Goal: Information Seeking & Learning: Learn about a topic

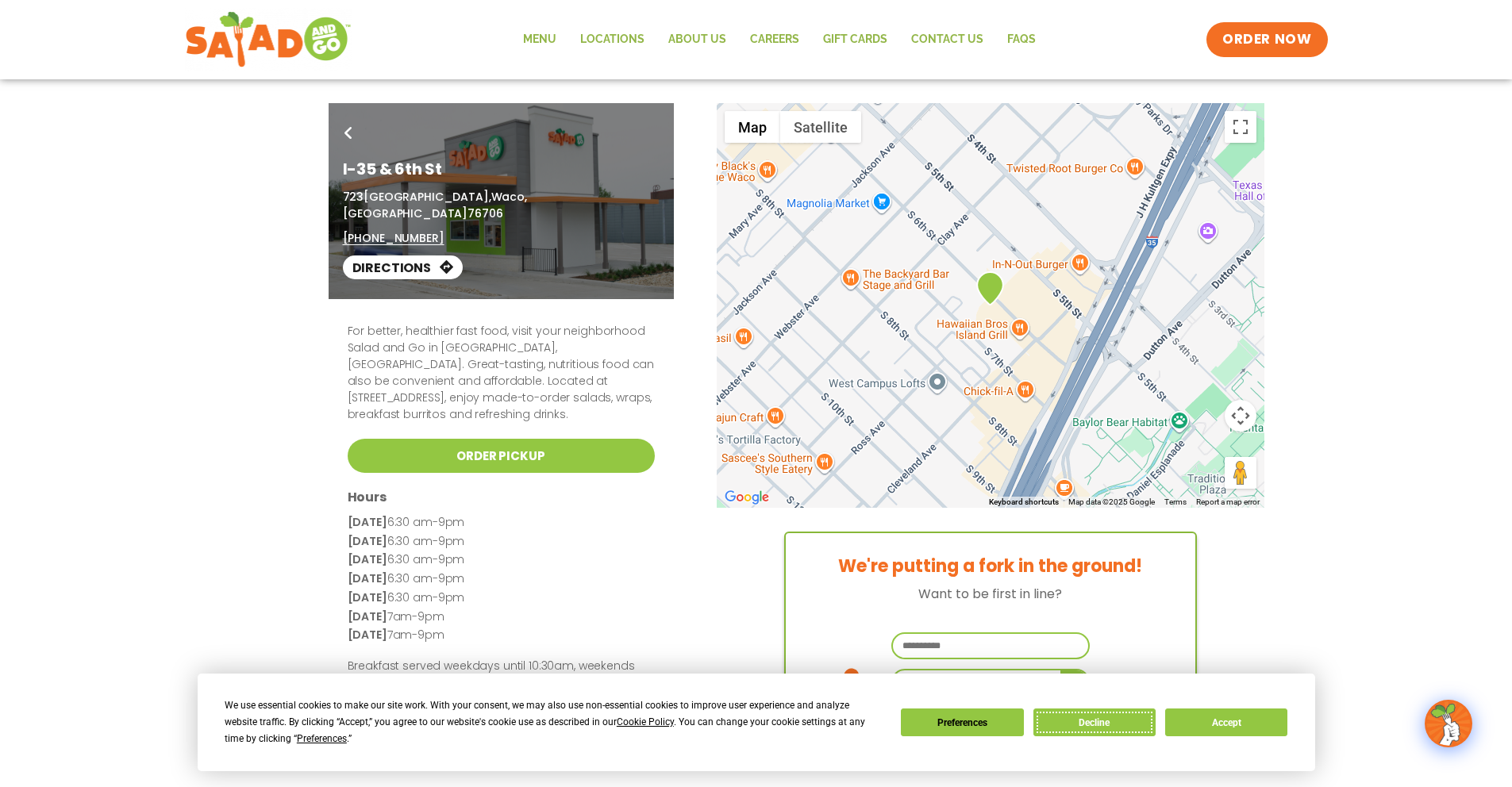
click at [1096, 722] on button "Decline" at bounding box center [1095, 722] width 123 height 27
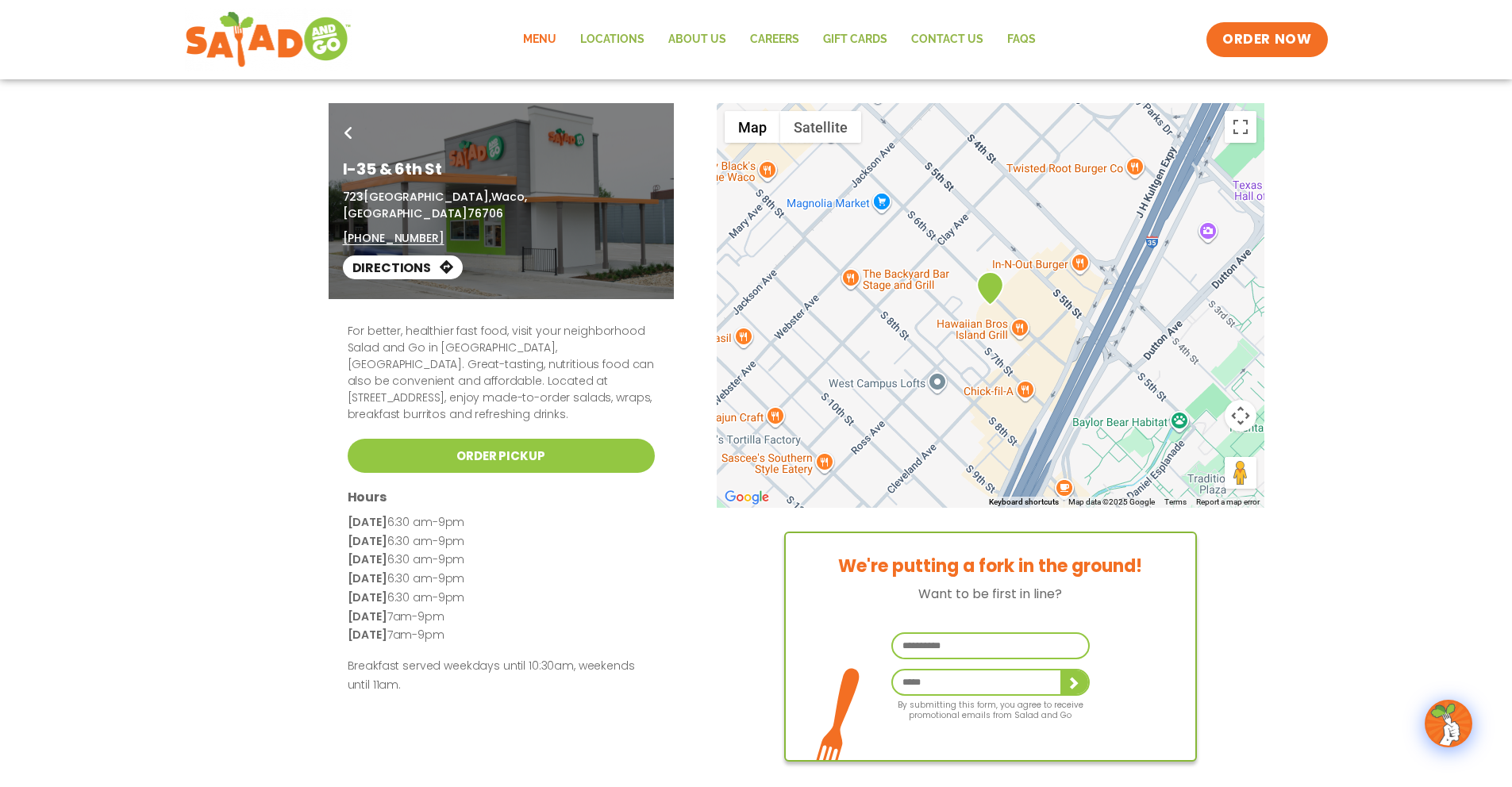
click at [550, 41] on link "Menu" at bounding box center [539, 39] width 57 height 37
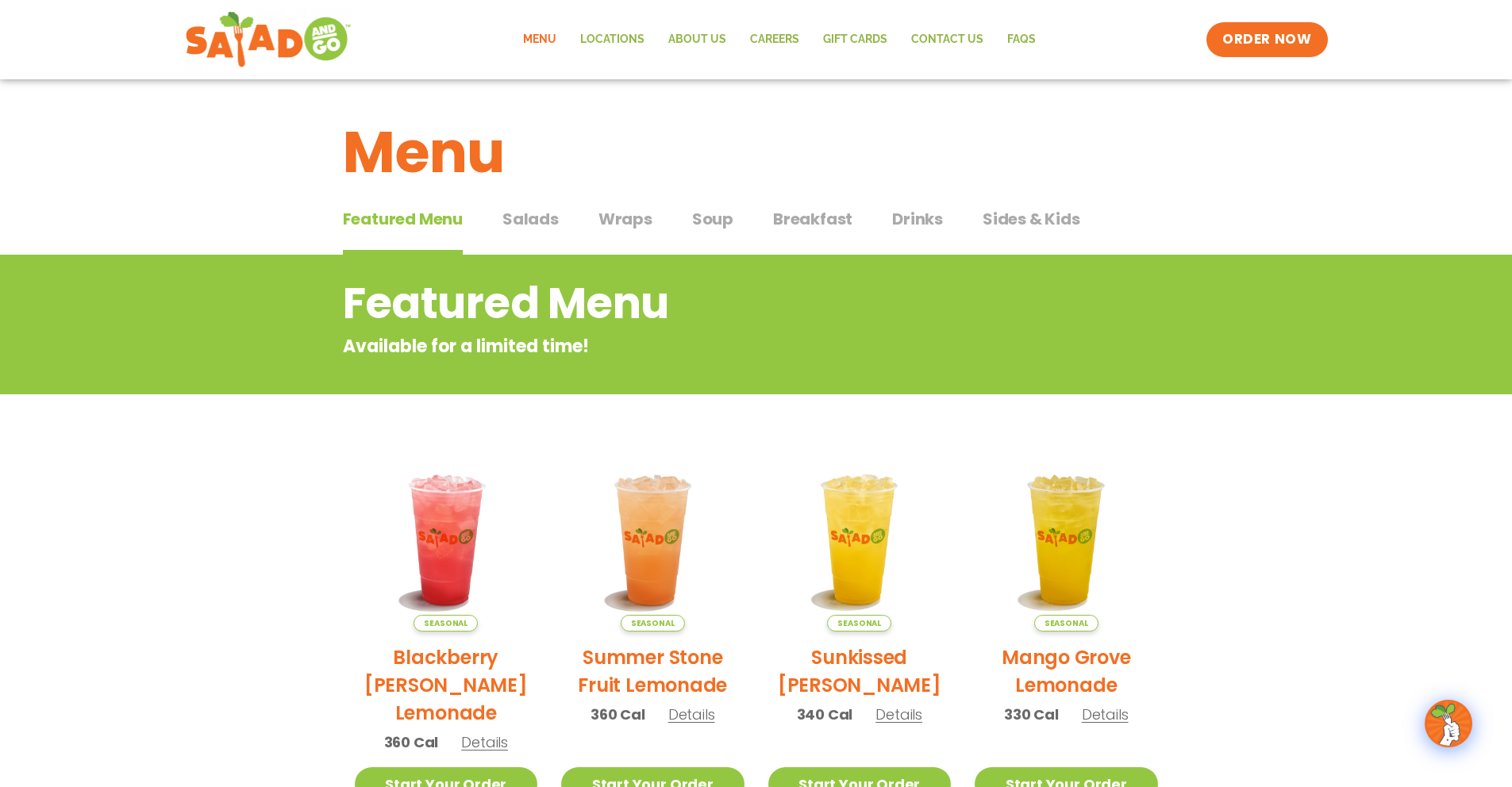
click at [532, 219] on span "Salads" at bounding box center [531, 219] width 57 height 24
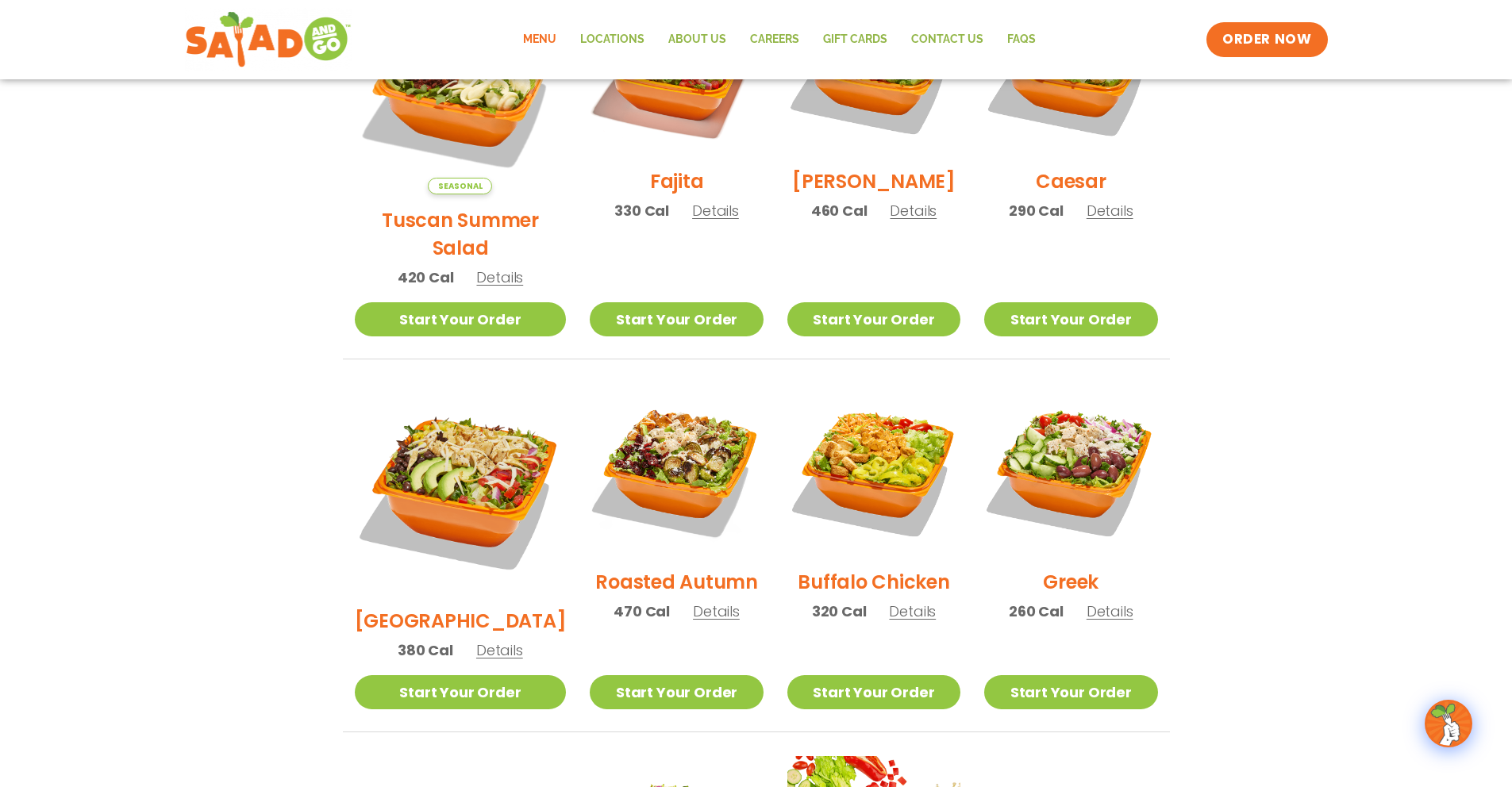
scroll to position [544, 0]
click at [678, 569] on h2 "Roasted Autumn" at bounding box center [676, 583] width 163 height 27
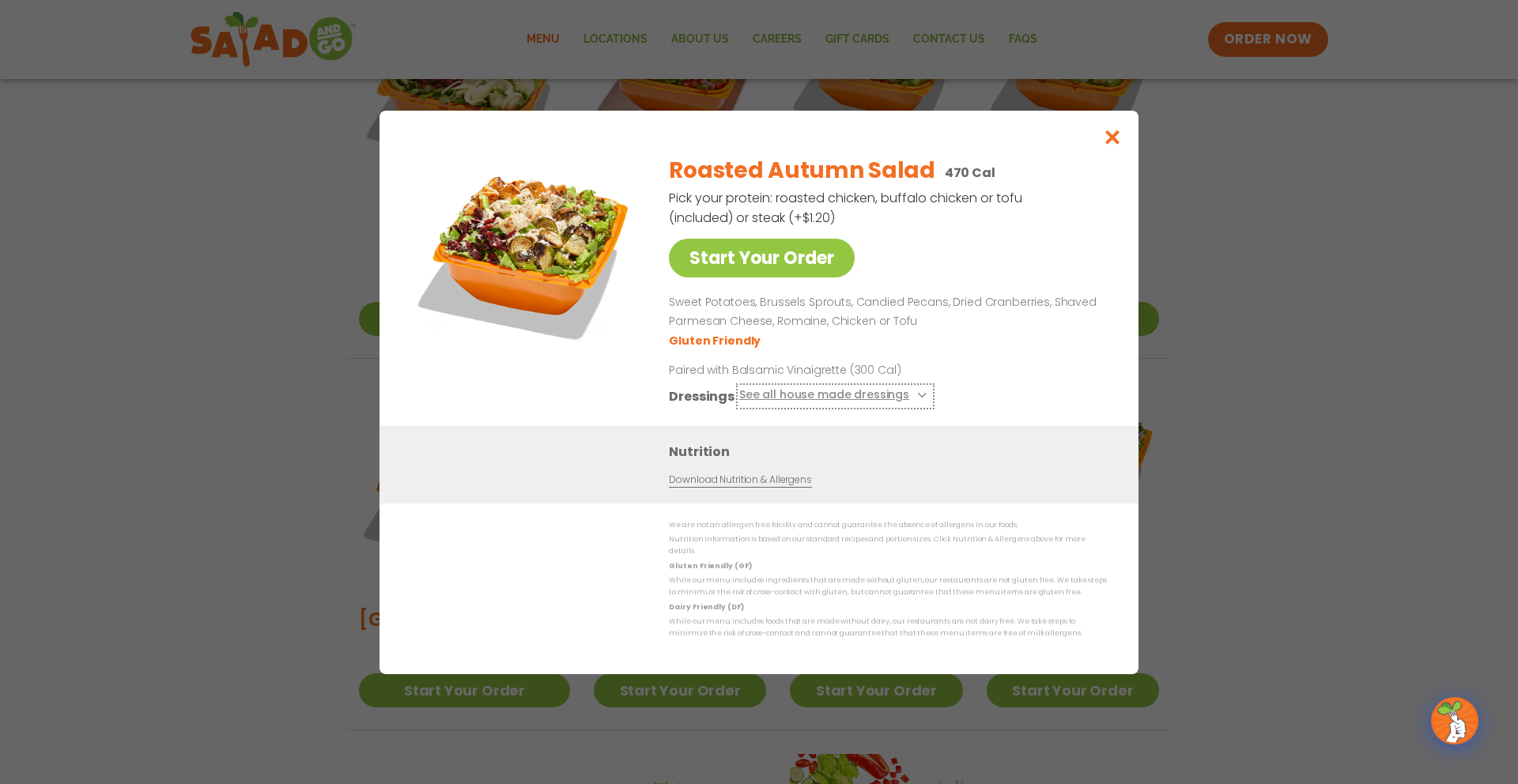
click at [850, 397] on button "See all house made dressings" at bounding box center [835, 396] width 192 height 20
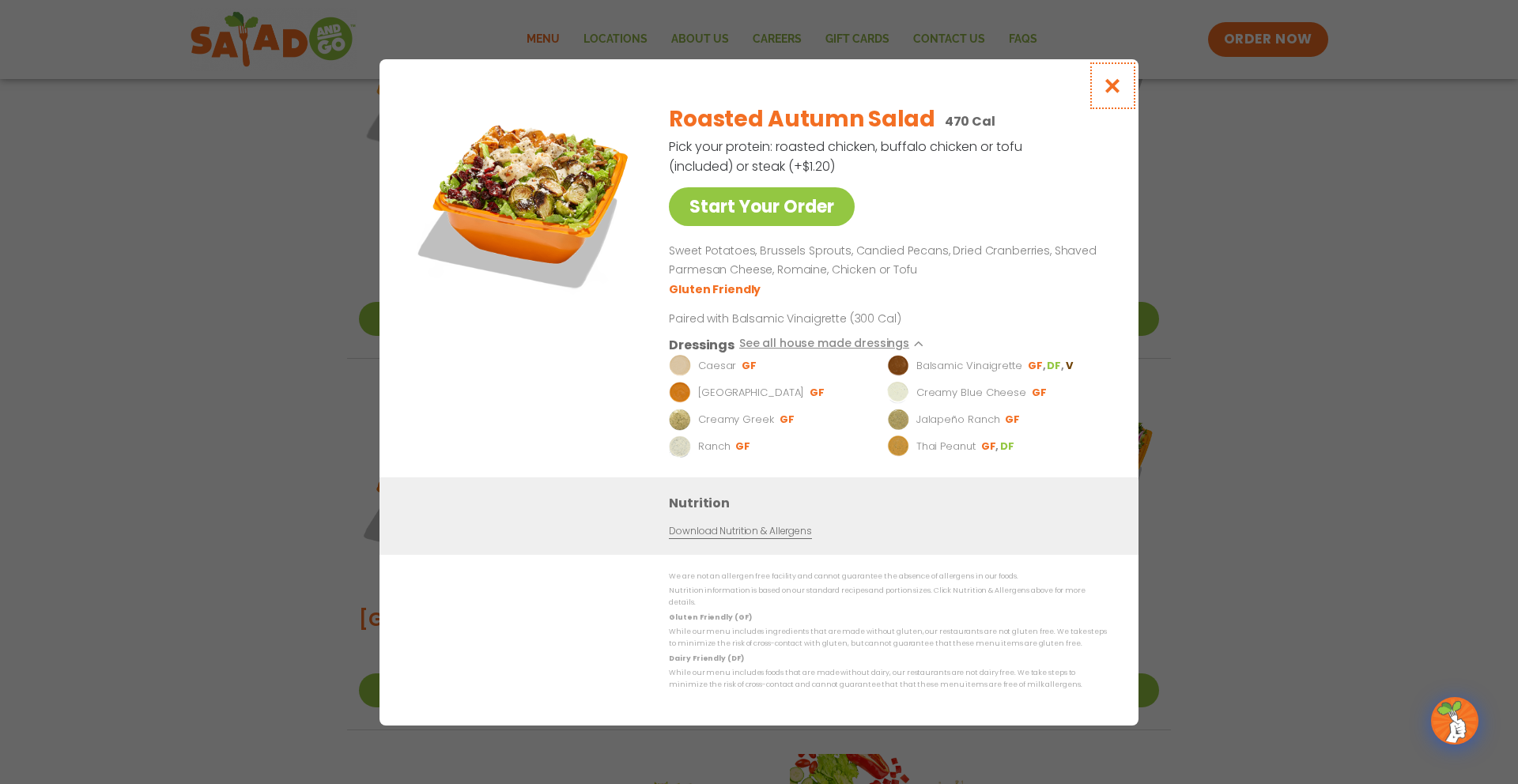
click at [1110, 91] on icon "Close modal" at bounding box center [1113, 86] width 20 height 16
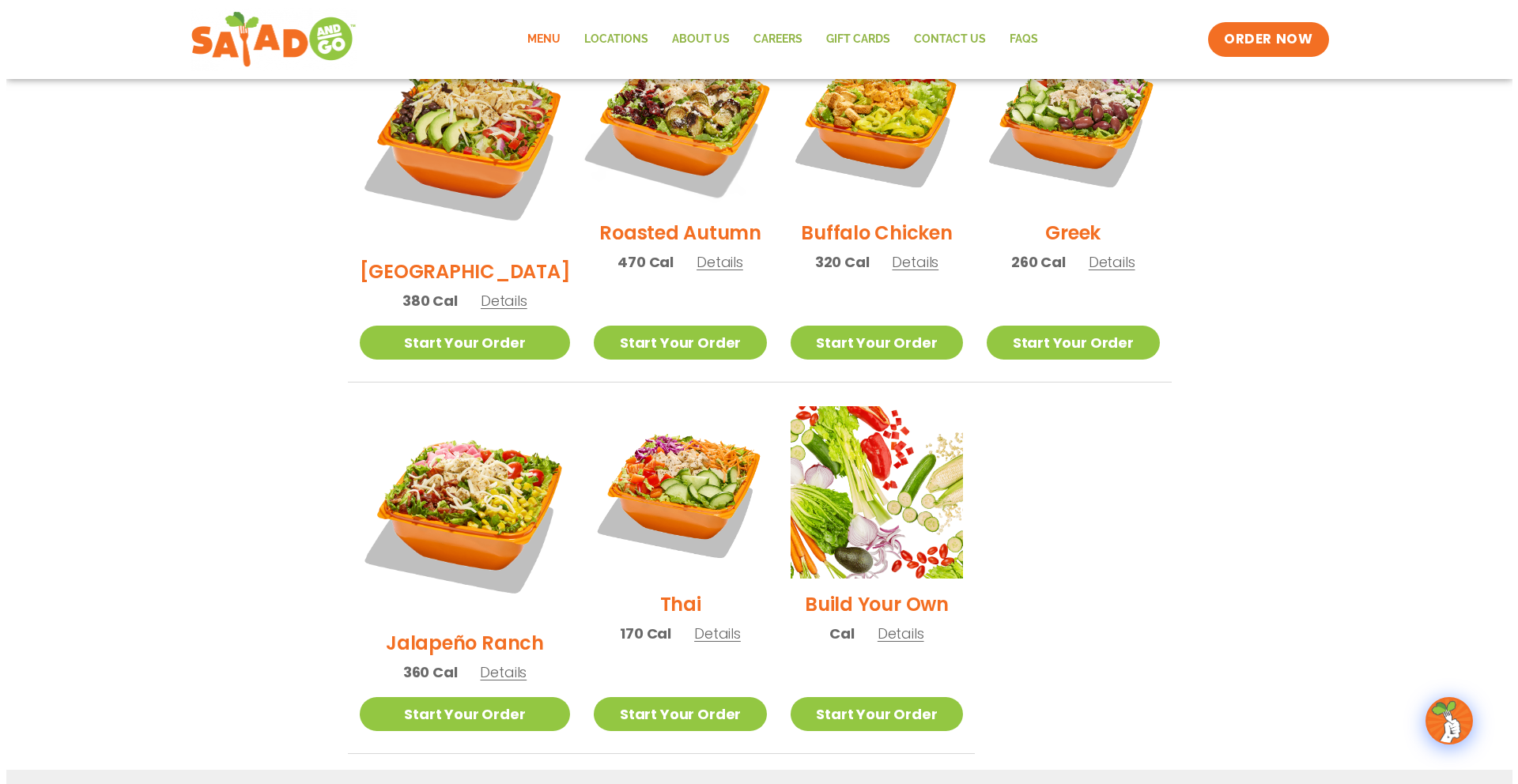
scroll to position [891, 0]
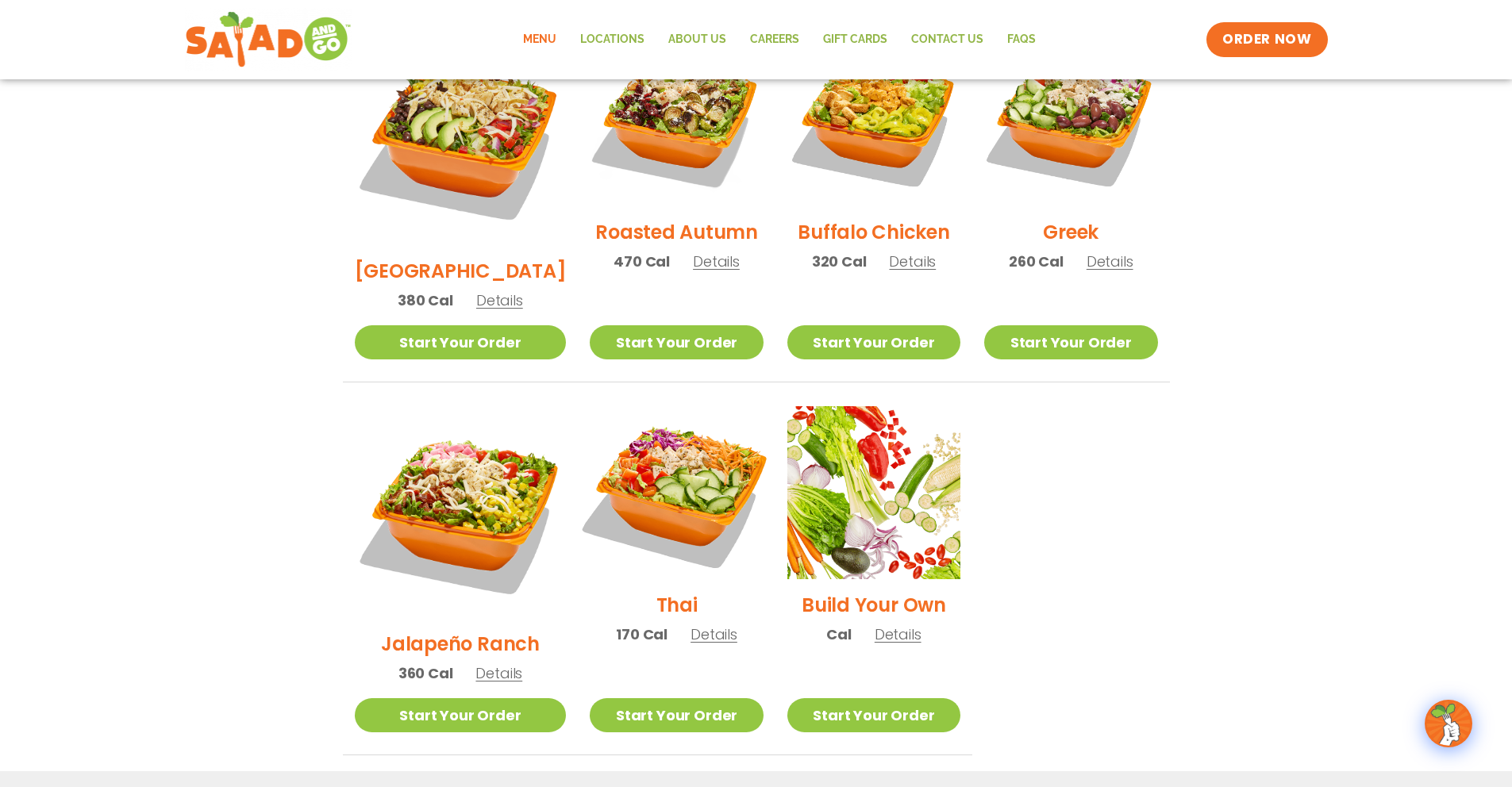
click at [683, 417] on img at bounding box center [676, 493] width 203 height 203
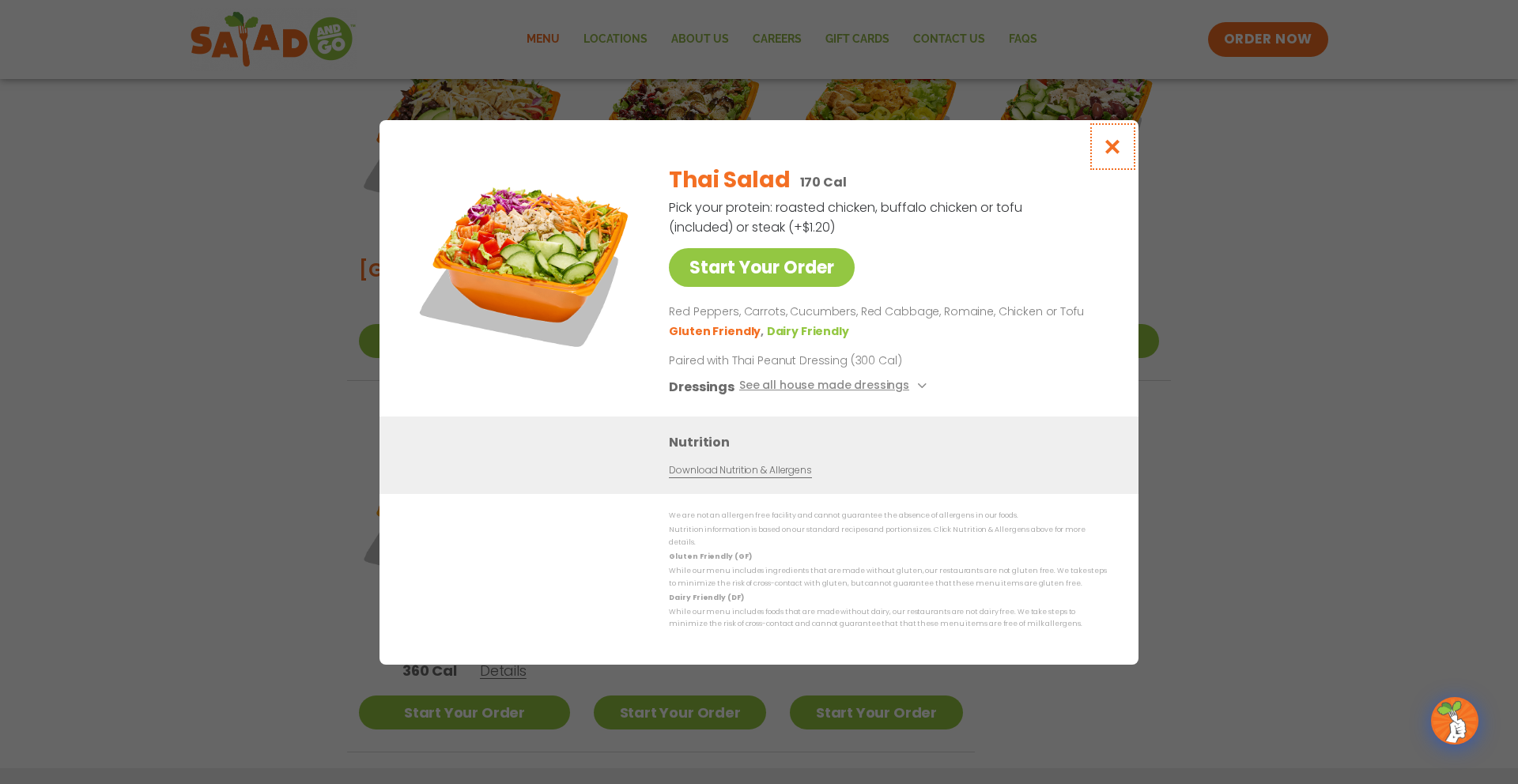
click at [1112, 150] on icon "Close modal" at bounding box center [1113, 147] width 20 height 16
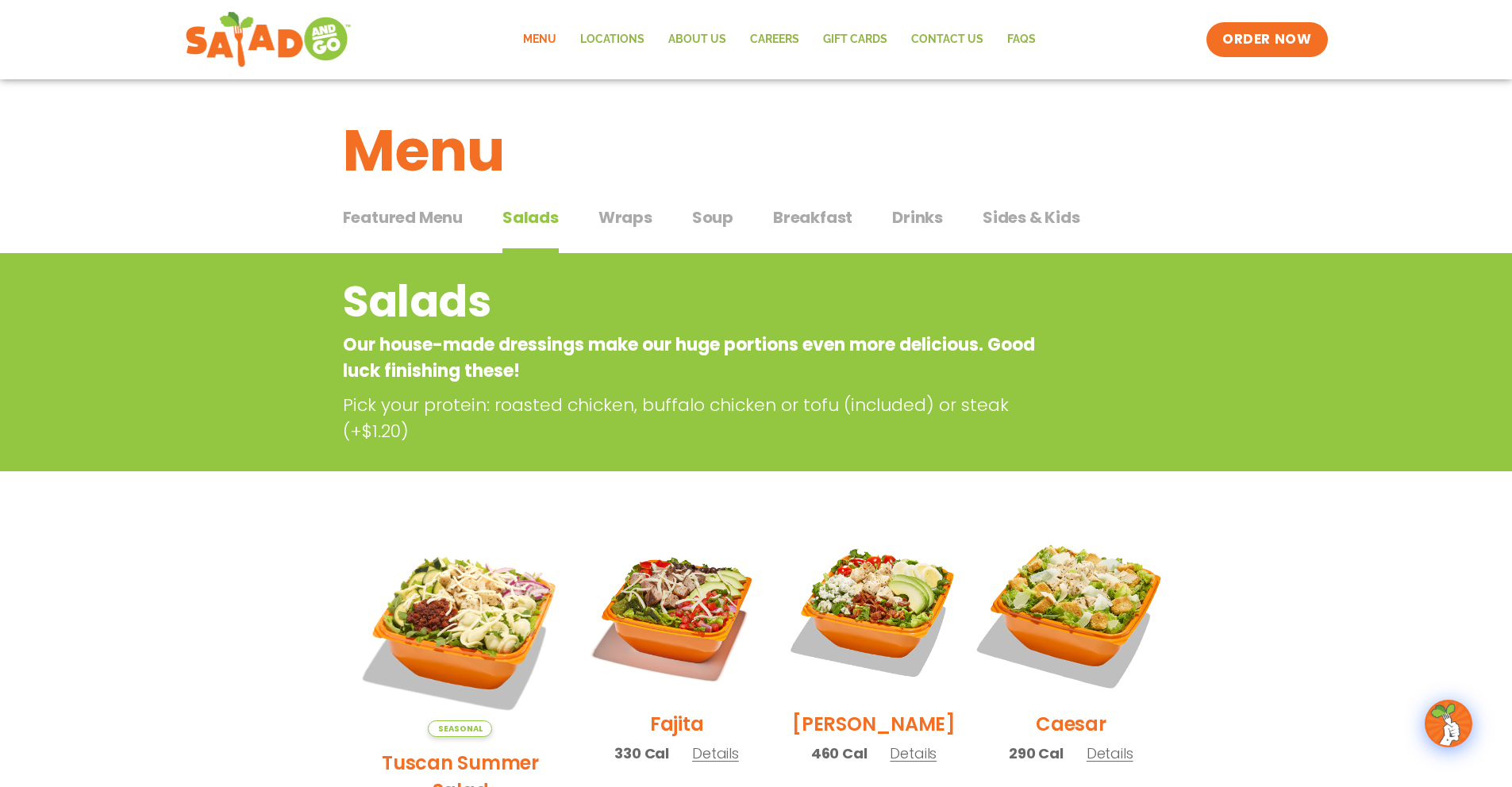
scroll to position [0, 0]
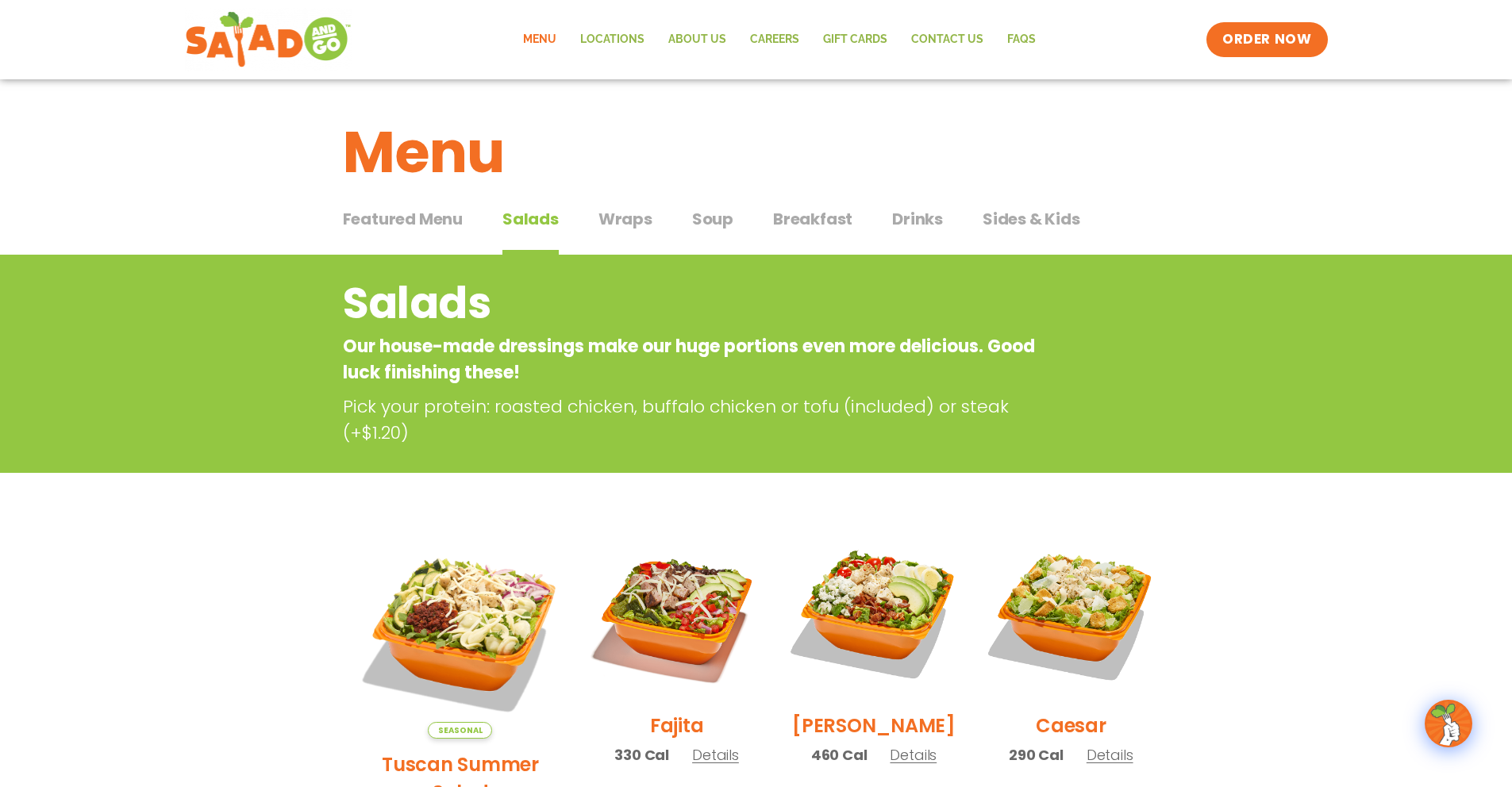
click at [643, 211] on span "Wraps" at bounding box center [625, 219] width 54 height 24
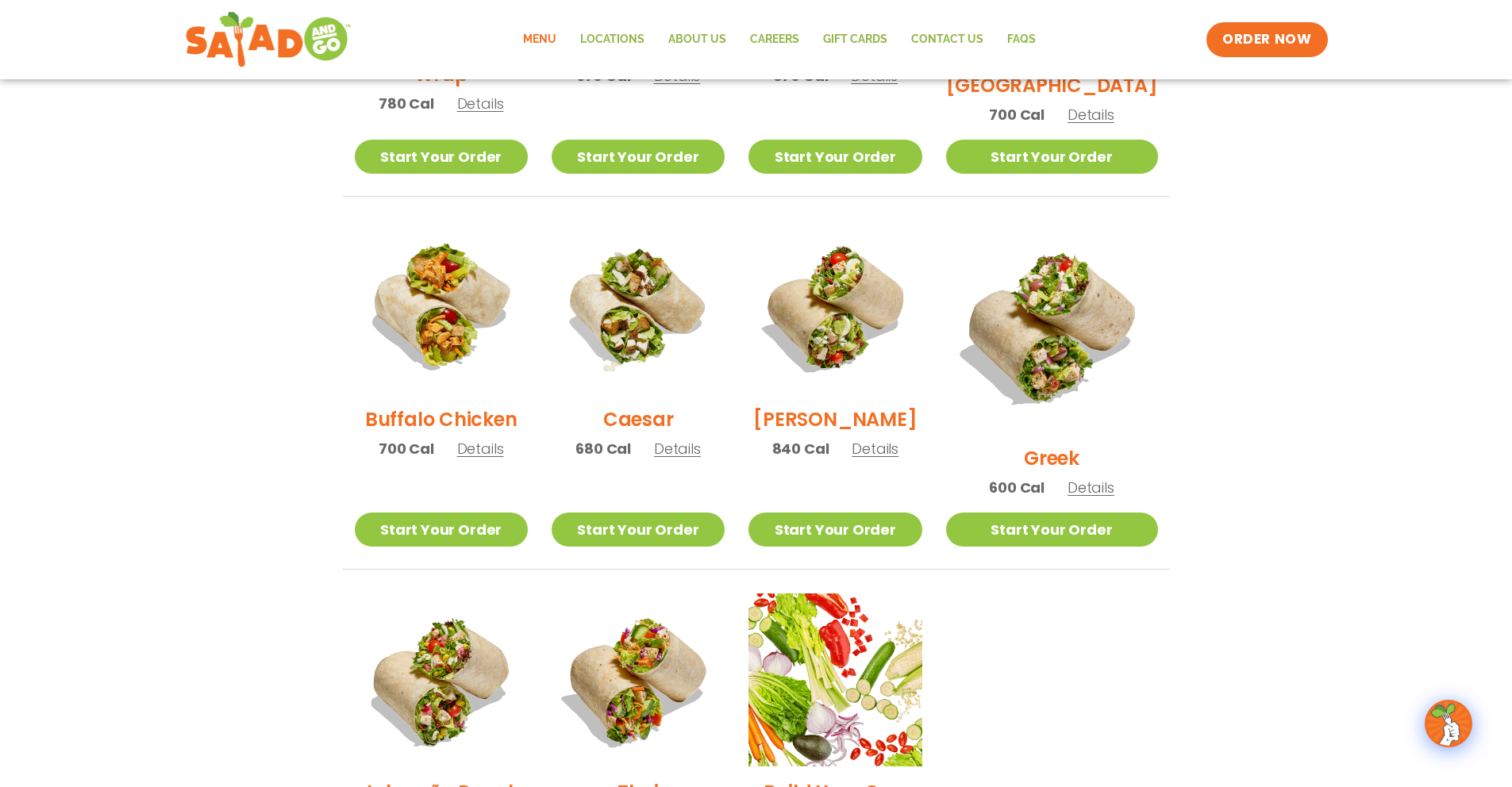
scroll to position [664, 0]
